Goal: Obtain resource: Download file/media

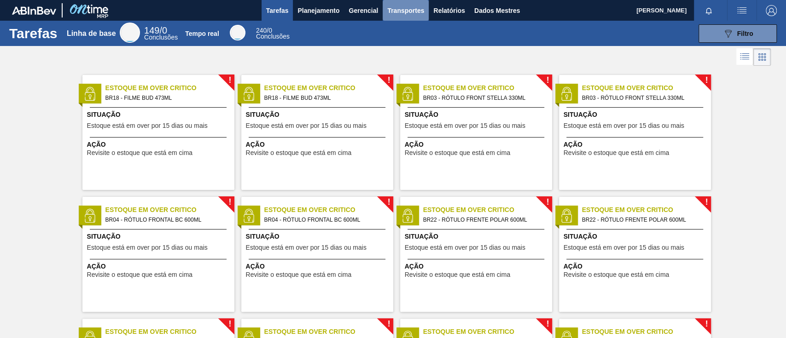
click at [404, 6] on font "Transportes" at bounding box center [405, 10] width 37 height 11
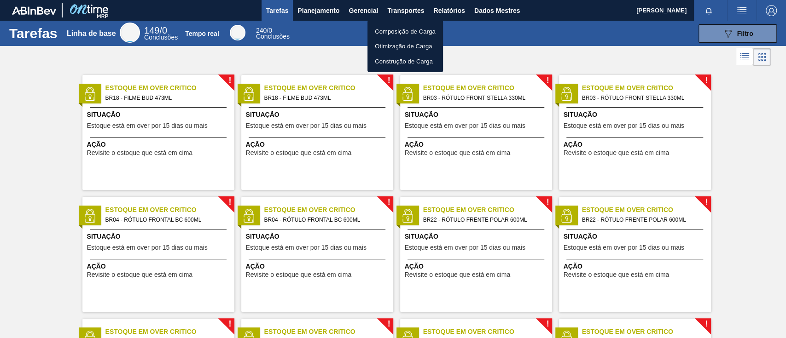
click at [441, 6] on div at bounding box center [393, 169] width 786 height 338
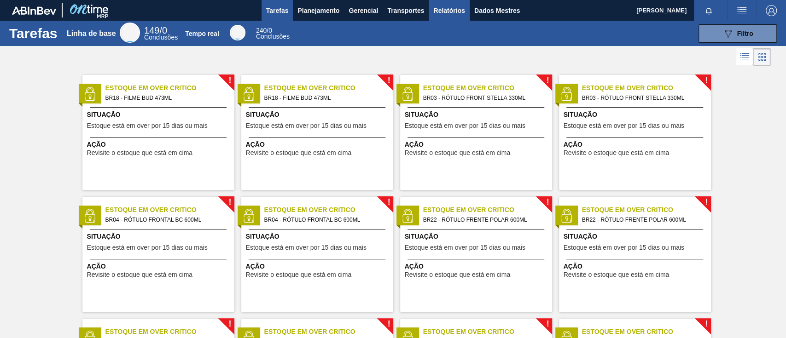
click at [446, 9] on font "Relatórios" at bounding box center [448, 10] width 31 height 7
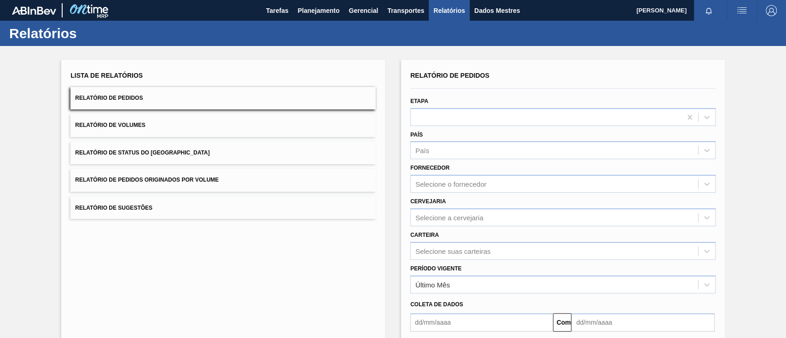
click at [207, 180] on font "Relatório de Pedidos Originados por Volume" at bounding box center [147, 180] width 144 height 6
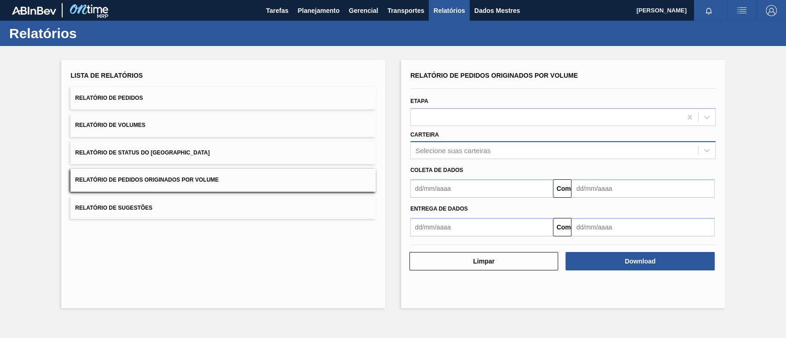
click at [427, 149] on font "Selecione suas carteiras" at bounding box center [452, 151] width 75 height 8
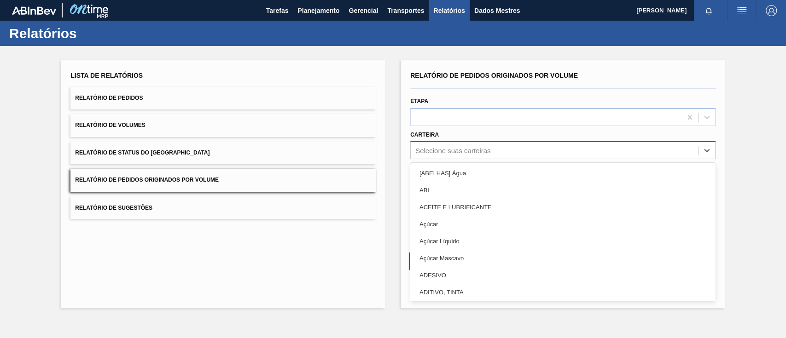
type input "aç"
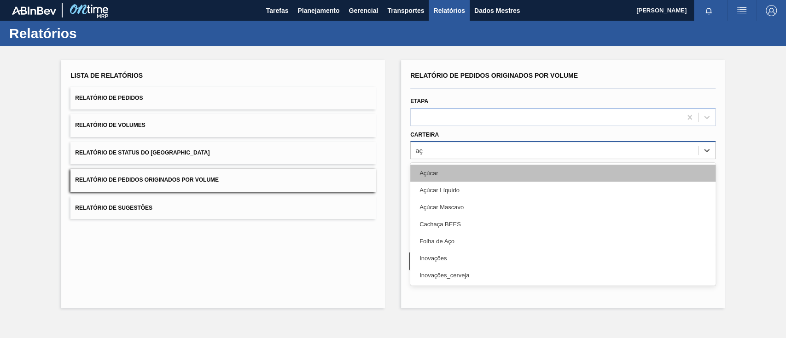
click at [428, 165] on div "Açúcar" at bounding box center [562, 173] width 305 height 17
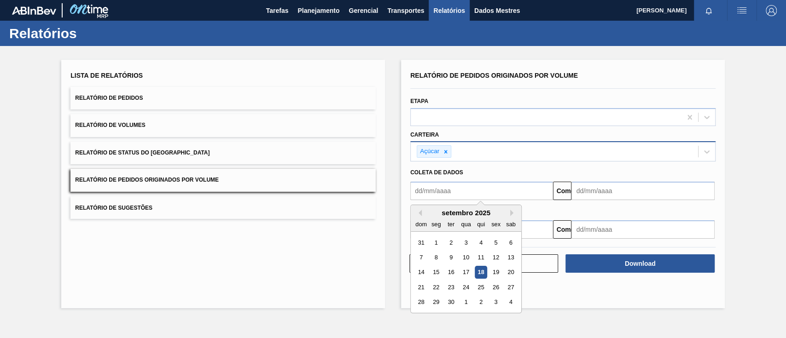
click at [443, 186] on input "text" at bounding box center [481, 191] width 143 height 18
click at [438, 241] on div "1" at bounding box center [436, 243] width 12 height 12
type input "[DATE]"
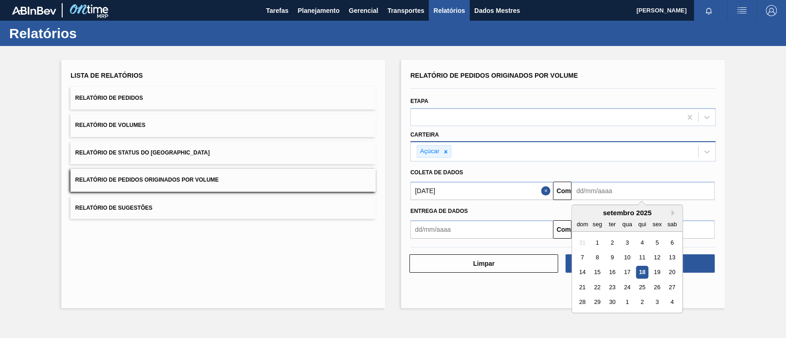
click at [612, 199] on input "text" at bounding box center [643, 191] width 143 height 18
click at [613, 288] on font "23" at bounding box center [612, 287] width 6 height 7
type input "[DATE]"
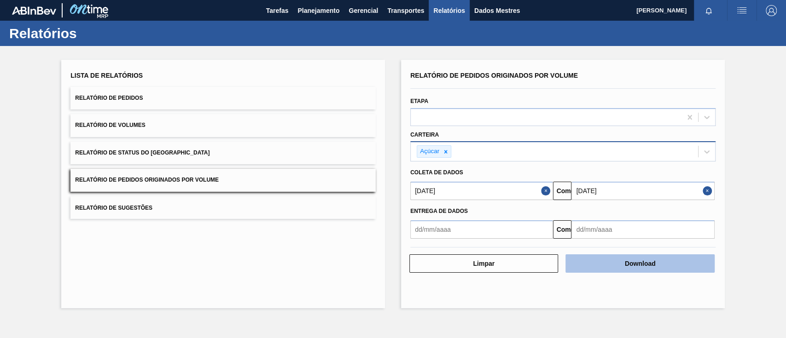
click at [640, 264] on font "Download" at bounding box center [640, 263] width 31 height 7
click at [641, 264] on font "Download" at bounding box center [640, 263] width 31 height 7
click at [640, 263] on font "Download" at bounding box center [640, 263] width 31 height 7
click at [653, 259] on button "Download" at bounding box center [640, 264] width 149 height 18
